Goal: Task Accomplishment & Management: Use online tool/utility

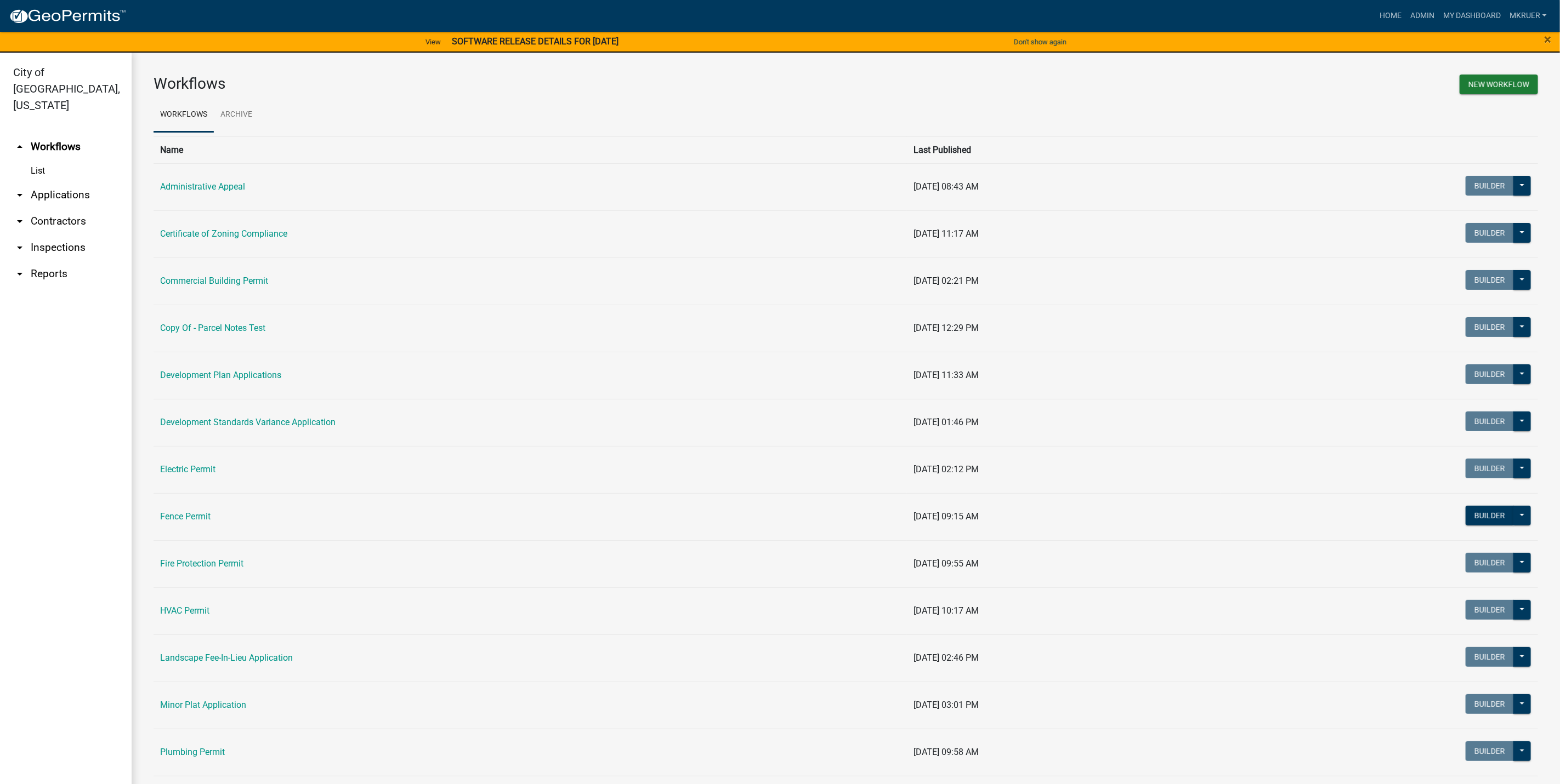
click at [58, 234] on link "arrow_drop_down Inspections" at bounding box center [65, 247] width 132 height 26
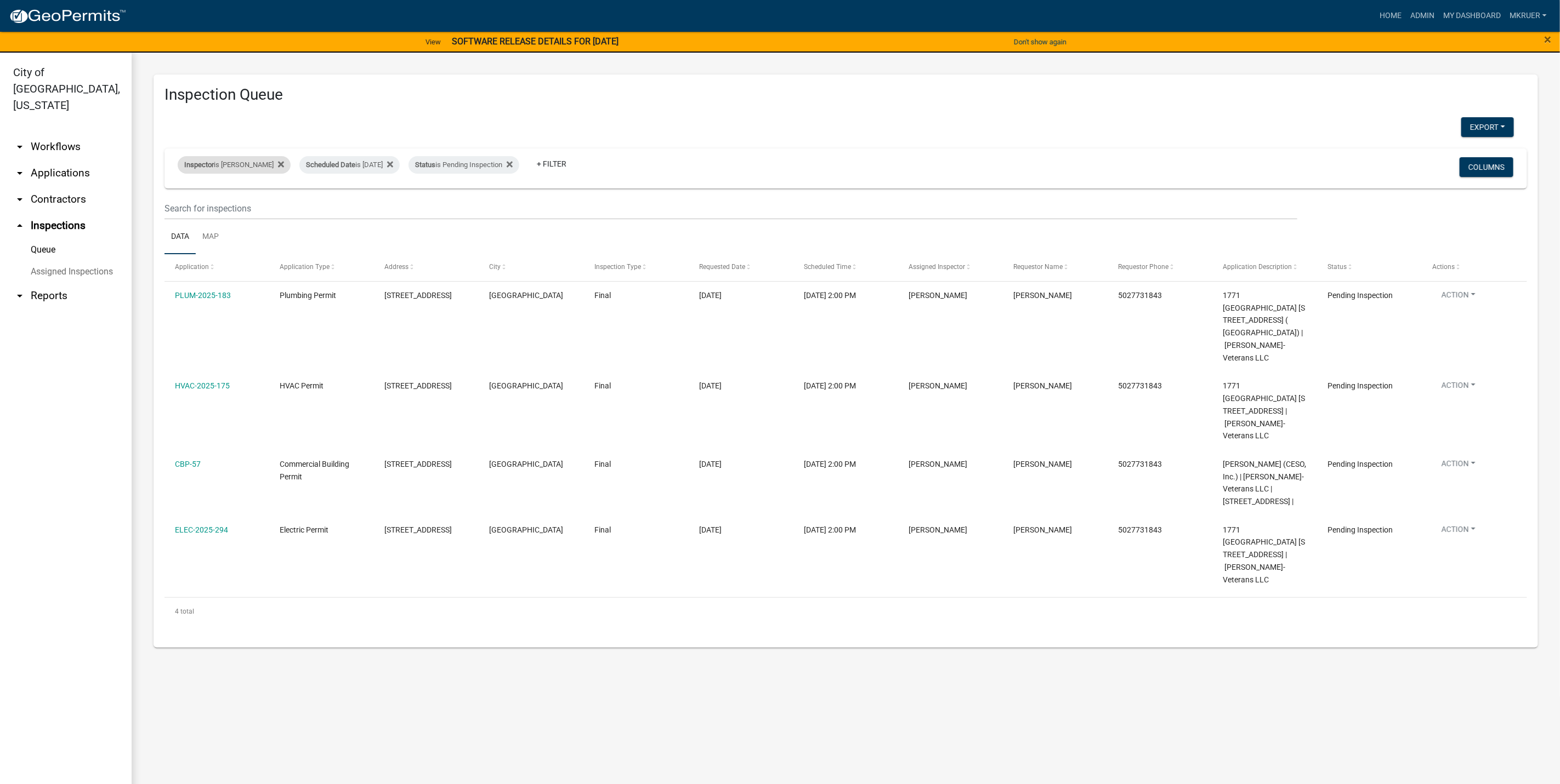
click at [235, 165] on div "Inspector is [PERSON_NAME]" at bounding box center [234, 165] width 113 height 17
click at [202, 218] on select "Select an option None [PERSON_NAME] [PERSON_NAME] [PERSON_NAME] [PERSON_NAME] […" at bounding box center [226, 218] width 110 height 22
click at [171, 207] on select "Select an option None [PERSON_NAME] [PERSON_NAME] [PERSON_NAME] [PERSON_NAME] […" at bounding box center [226, 218] width 110 height 22
click at [204, 215] on select "Select an option None [PERSON_NAME] [PERSON_NAME] [PERSON_NAME] [PERSON_NAME] […" at bounding box center [226, 218] width 110 height 22
click at [179, 207] on select "Select an option None [PERSON_NAME] [PERSON_NAME] [PERSON_NAME] [PERSON_NAME] […" at bounding box center [226, 218] width 110 height 22
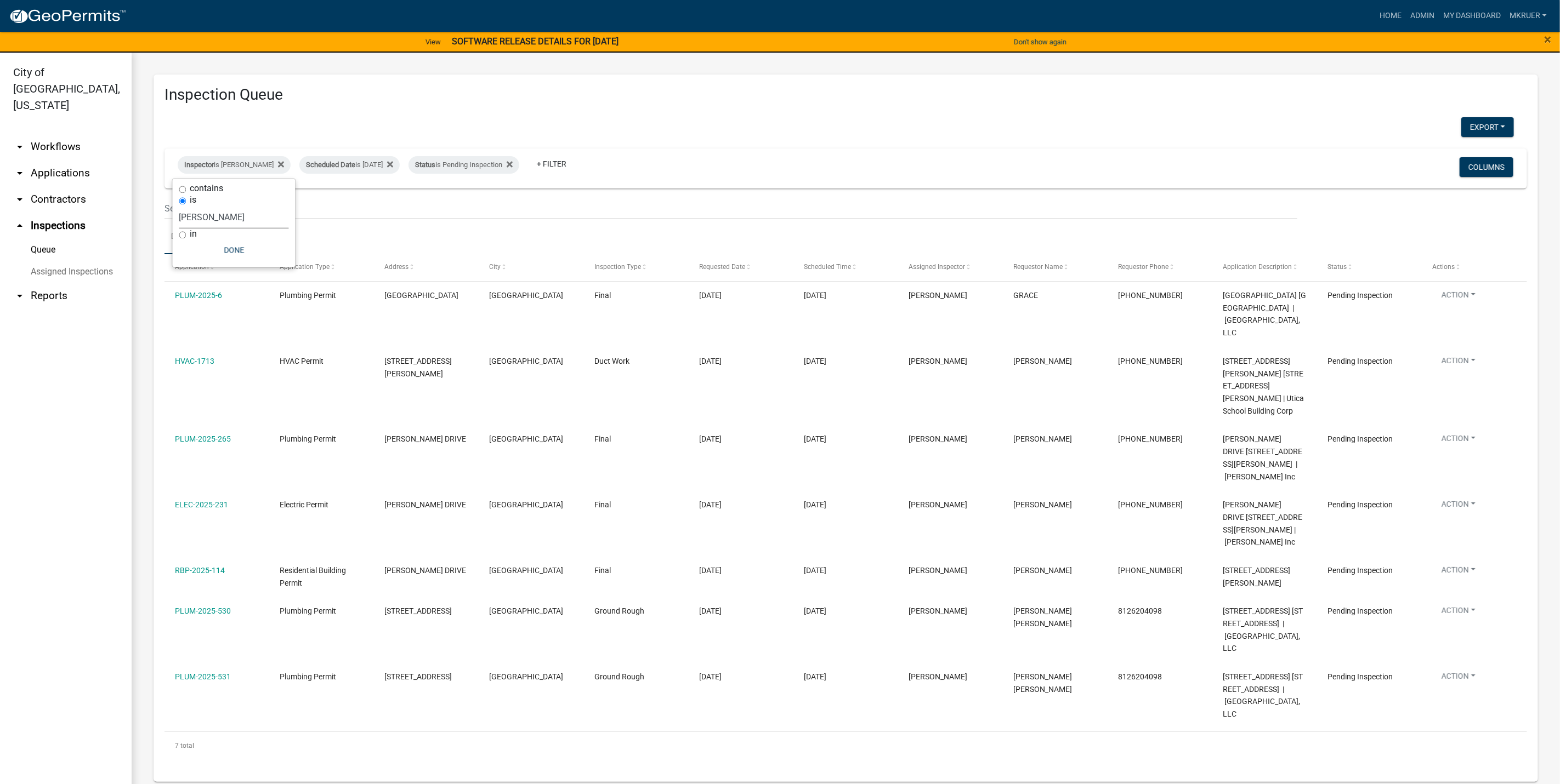
click at [222, 216] on select "Select an option None [PERSON_NAME] [PERSON_NAME] [PERSON_NAME] [PERSON_NAME] […" at bounding box center [234, 218] width 110 height 22
click at [179, 207] on select "Select an option None [PERSON_NAME] [PERSON_NAME] [PERSON_NAME] [PERSON_NAME] […" at bounding box center [234, 218] width 110 height 22
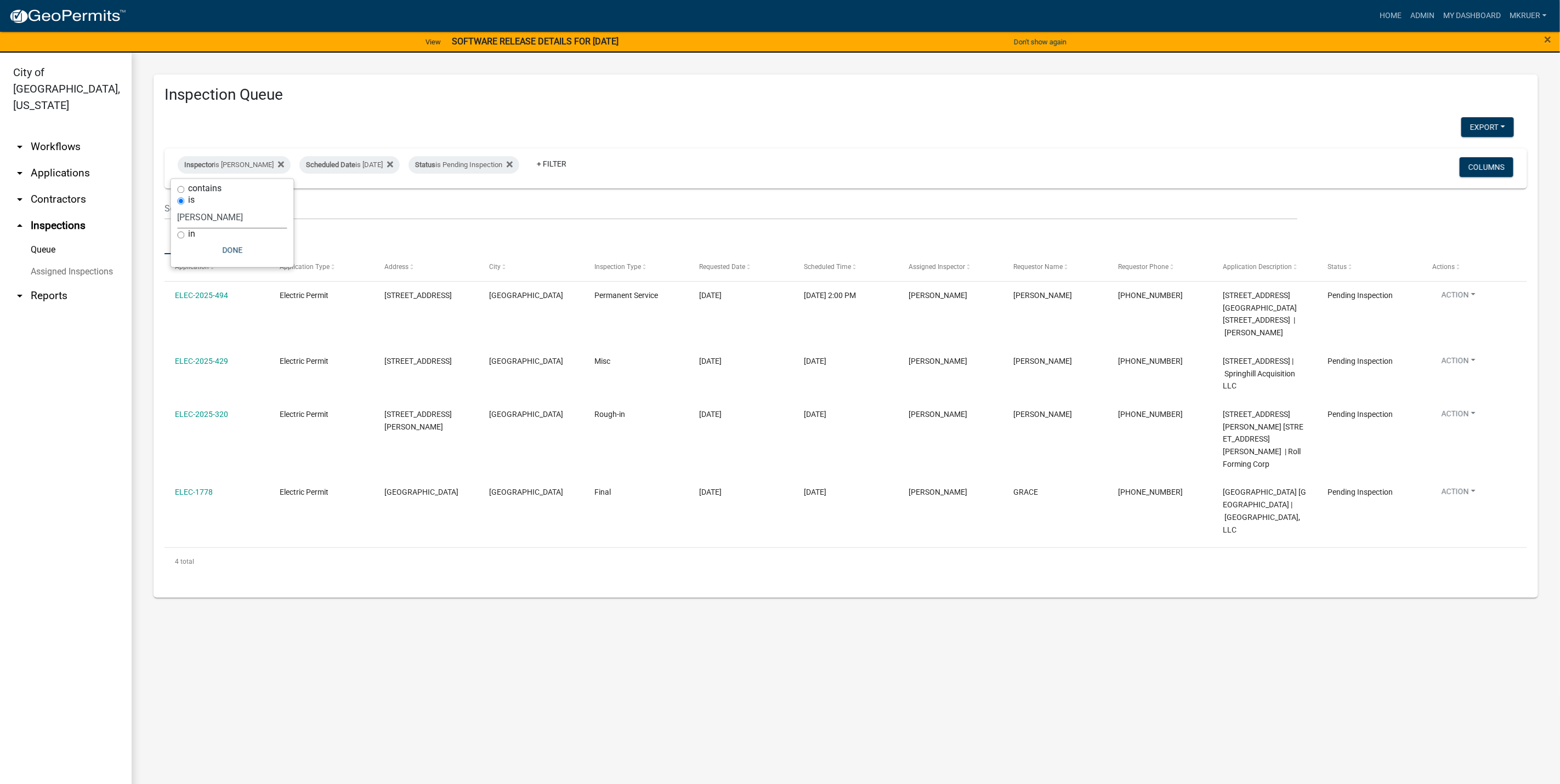
click at [201, 218] on select "Select an option None [PERSON_NAME] [PERSON_NAME] [PERSON_NAME] [PERSON_NAME] […" at bounding box center [232, 218] width 110 height 22
select select "fdb3bcc6-ce93-4663-8a18-5c08884dd177"
click at [178, 207] on select "Select an option None [PERSON_NAME] [PERSON_NAME] [PERSON_NAME] [PERSON_NAME] […" at bounding box center [232, 218] width 110 height 22
